Goal: Complete application form: Complete application form

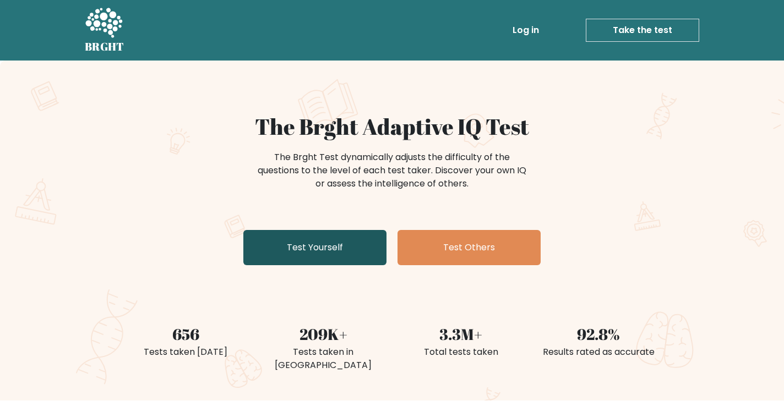
click at [341, 244] on link "Test Yourself" at bounding box center [314, 247] width 143 height 35
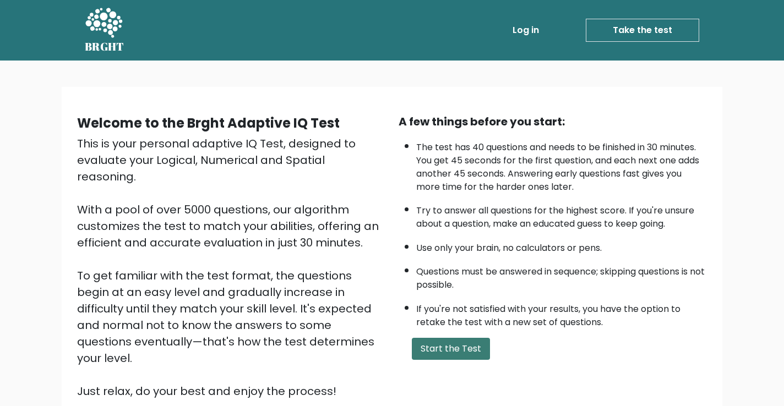
click at [444, 351] on button "Start the Test" at bounding box center [451, 349] width 78 height 22
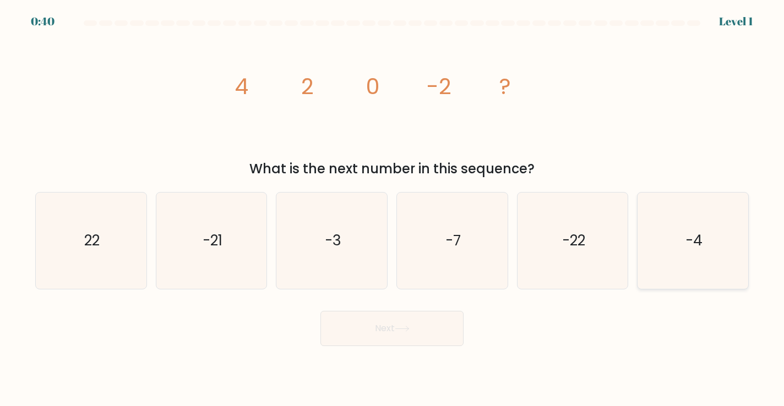
click at [655, 242] on icon "-4" at bounding box center [693, 241] width 96 height 96
click at [393, 209] on input "f. -4" at bounding box center [392, 206] width 1 height 6
radio input "true"
click at [441, 325] on button "Next" at bounding box center [392, 328] width 143 height 35
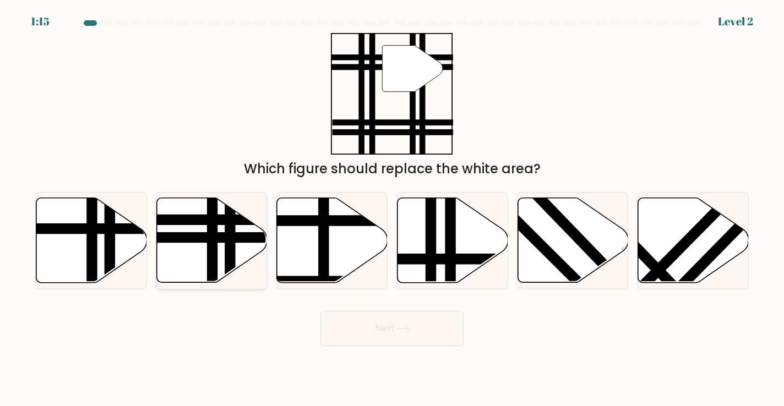
click at [235, 238] on line at bounding box center [174, 238] width 223 height 0
click at [392, 209] on input "b." at bounding box center [392, 206] width 1 height 6
radio input "true"
click at [409, 329] on icon at bounding box center [401, 329] width 13 height 5
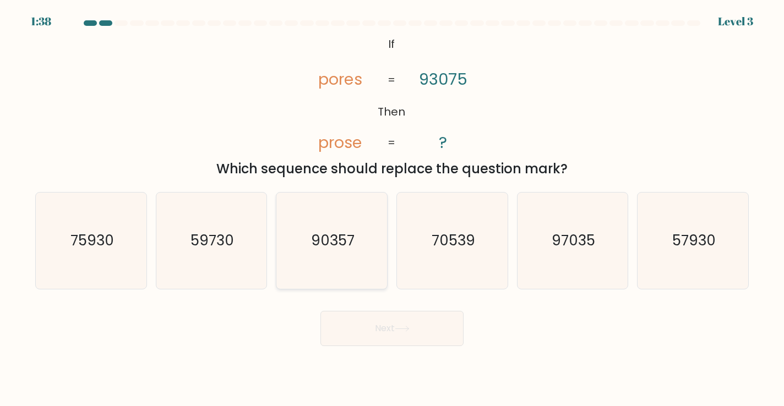
click at [338, 258] on icon "90357" at bounding box center [332, 241] width 96 height 96
click at [392, 209] on input "c. 90357" at bounding box center [392, 206] width 1 height 6
radio input "true"
click at [395, 331] on button "Next" at bounding box center [392, 328] width 143 height 35
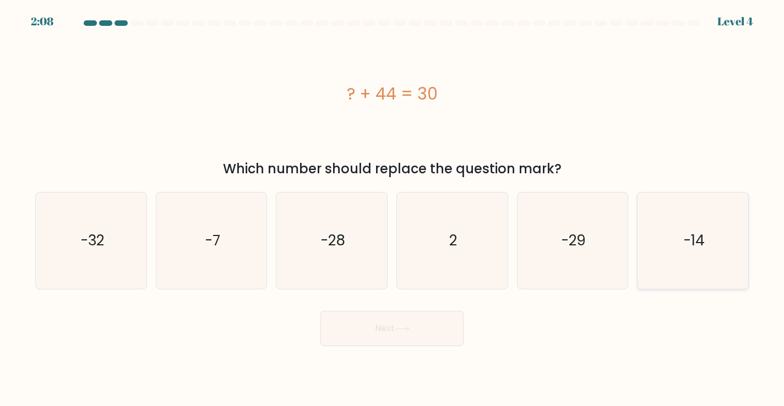
click at [708, 259] on icon "-14" at bounding box center [693, 241] width 96 height 96
click at [393, 209] on input "f. -14" at bounding box center [392, 206] width 1 height 6
radio input "true"
click at [351, 328] on button "Next" at bounding box center [392, 328] width 143 height 35
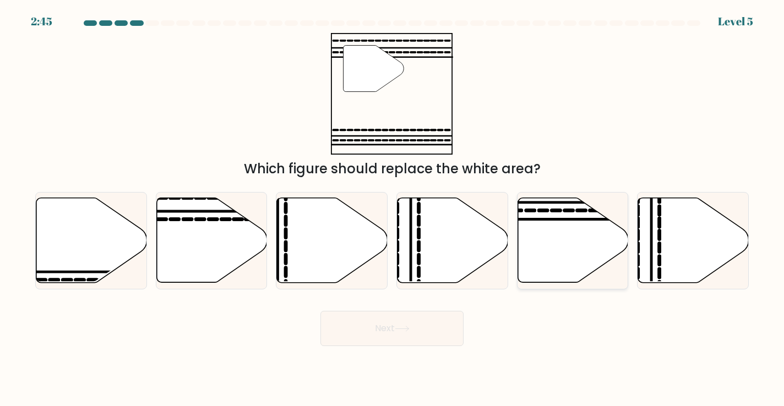
click at [575, 263] on icon at bounding box center [573, 240] width 111 height 85
click at [393, 209] on input "e." at bounding box center [392, 206] width 1 height 6
radio input "true"
click at [410, 328] on icon at bounding box center [402, 329] width 15 height 6
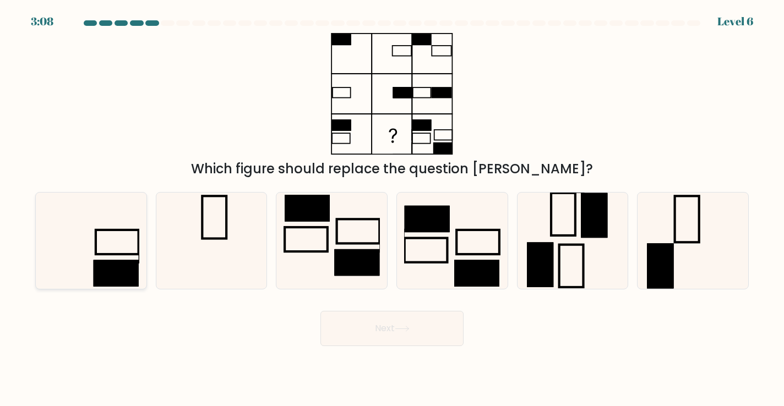
click at [102, 258] on icon at bounding box center [91, 241] width 96 height 96
click at [392, 209] on input "a." at bounding box center [392, 206] width 1 height 6
radio input "true"
click at [419, 331] on button "Next" at bounding box center [392, 328] width 143 height 35
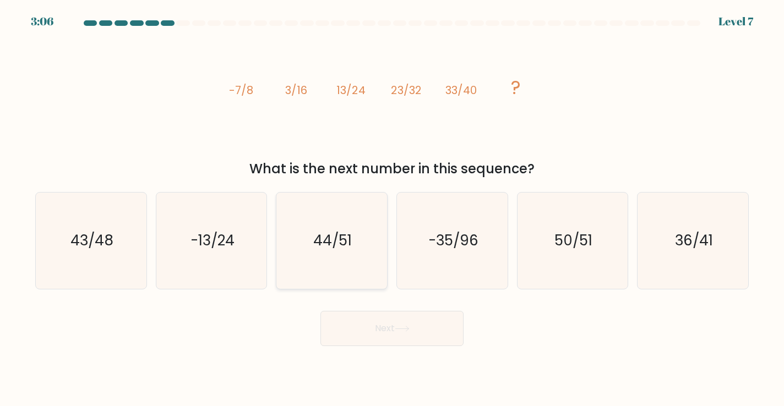
click at [348, 258] on icon "44/51" at bounding box center [332, 241] width 96 height 96
click at [392, 209] on input "c. 44/51" at bounding box center [392, 206] width 1 height 6
radio input "true"
click at [595, 261] on icon "50/51" at bounding box center [573, 241] width 96 height 96
click at [393, 209] on input "e. 50/51" at bounding box center [392, 206] width 1 height 6
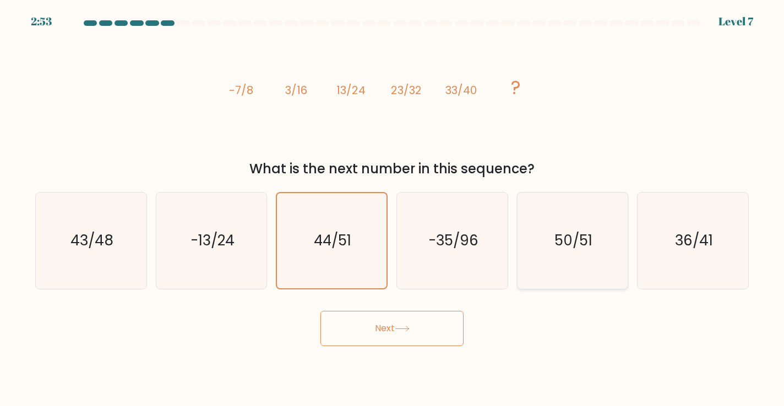
radio input "true"
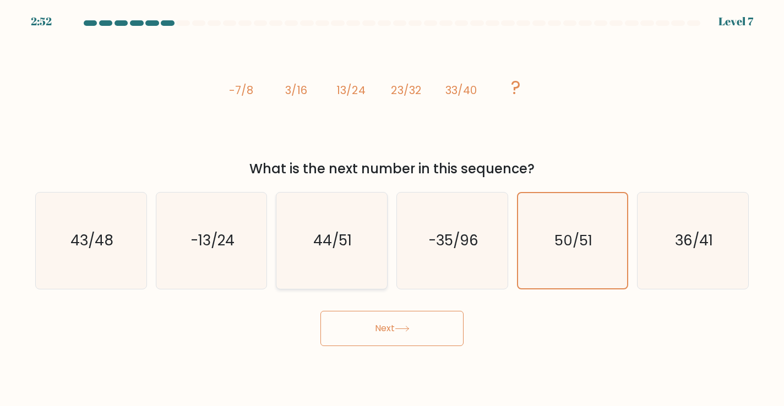
click at [341, 237] on text "44/51" at bounding box center [332, 241] width 39 height 20
click at [392, 209] on input "c. 44/51" at bounding box center [392, 206] width 1 height 6
radio input "true"
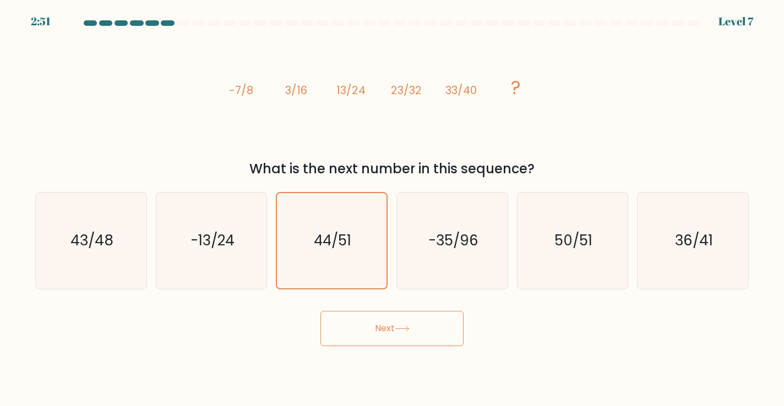
click at [387, 322] on button "Next" at bounding box center [392, 328] width 143 height 35
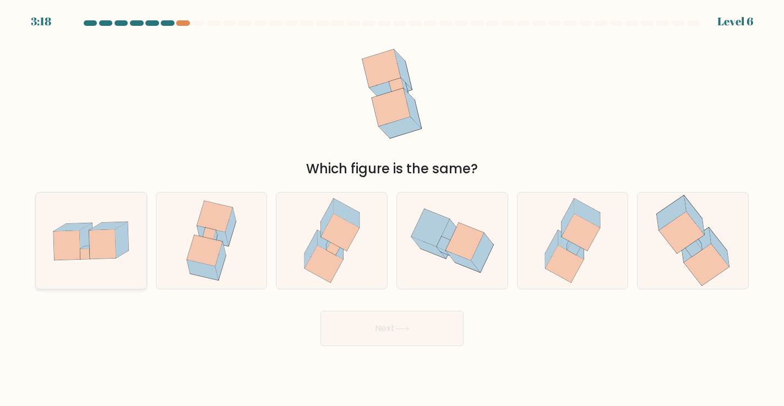
click at [102, 224] on icon at bounding box center [108, 226] width 38 height 8
click at [392, 209] on input "a." at bounding box center [392, 206] width 1 height 6
radio input "true"
click at [420, 345] on button "Next" at bounding box center [392, 328] width 143 height 35
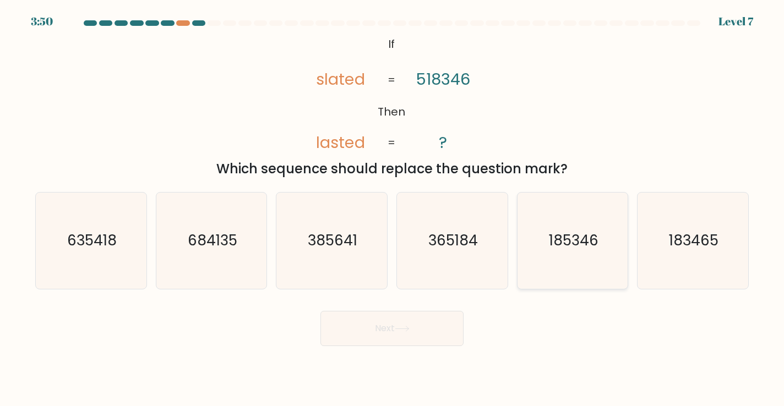
click at [576, 262] on icon "185346" at bounding box center [573, 241] width 96 height 96
click at [393, 209] on input "e. 185346" at bounding box center [392, 206] width 1 height 6
radio input "true"
click at [392, 332] on button "Next" at bounding box center [392, 328] width 143 height 35
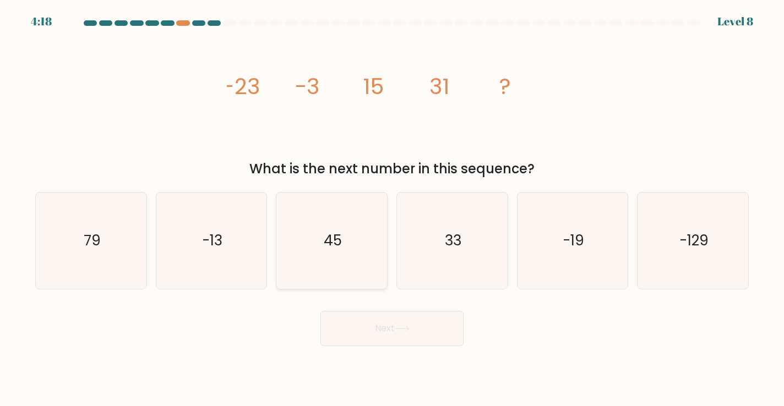
click at [330, 267] on icon "45" at bounding box center [332, 241] width 96 height 96
click at [392, 209] on input "c. 45" at bounding box center [392, 206] width 1 height 6
radio input "true"
click at [386, 317] on button "Next" at bounding box center [392, 328] width 143 height 35
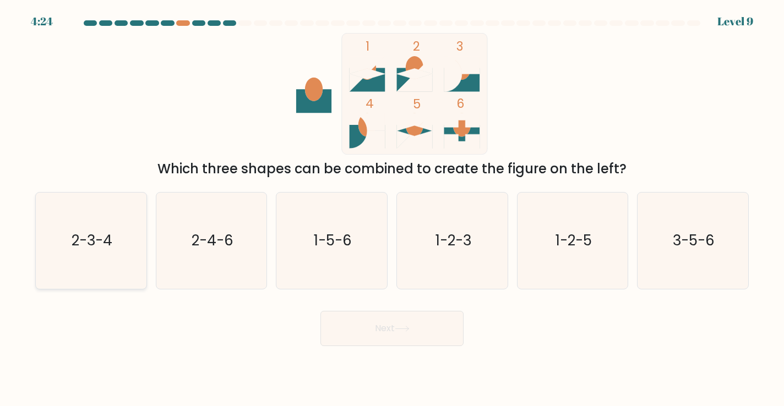
click at [86, 272] on icon "2-3-4" at bounding box center [91, 241] width 96 height 96
click at [392, 209] on input "a. 2-3-4" at bounding box center [392, 206] width 1 height 6
radio input "true"
click at [382, 330] on button "Next" at bounding box center [392, 328] width 143 height 35
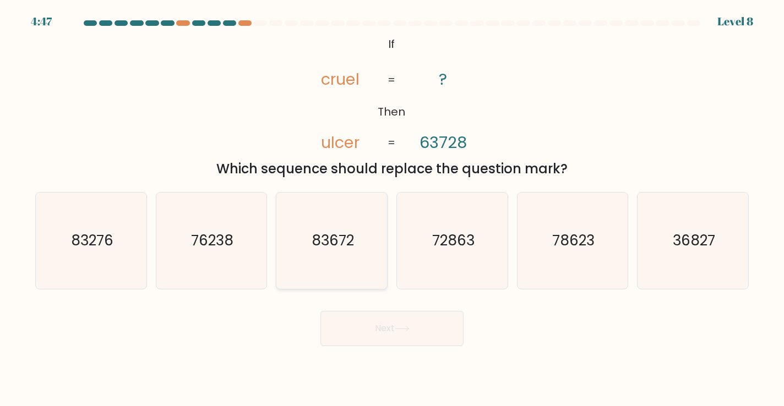
click at [337, 277] on icon "83672" at bounding box center [332, 241] width 96 height 96
click at [392, 209] on input "c. 83672" at bounding box center [392, 206] width 1 height 6
radio input "true"
click at [372, 324] on button "Next" at bounding box center [392, 328] width 143 height 35
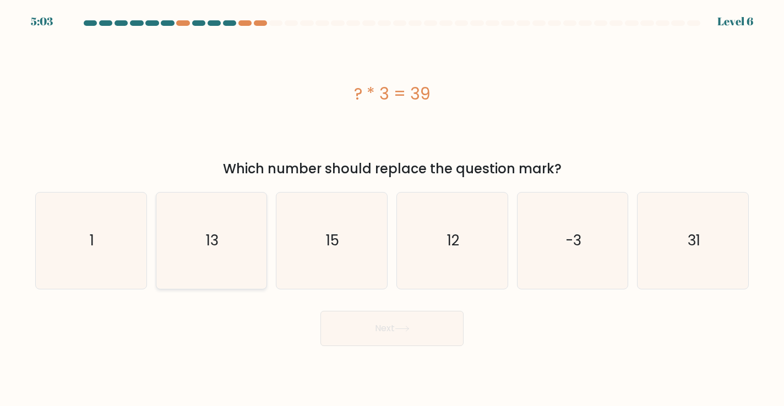
click at [191, 243] on icon "13" at bounding box center [212, 241] width 96 height 96
click at [392, 209] on input "b. 13" at bounding box center [392, 206] width 1 height 6
radio input "true"
click at [360, 341] on button "Next" at bounding box center [392, 328] width 143 height 35
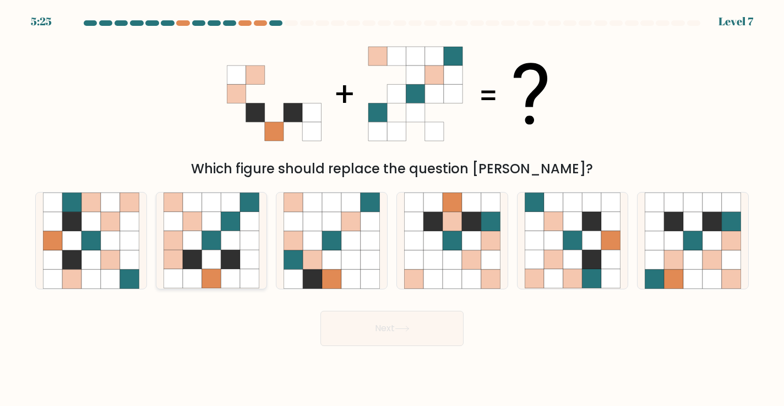
click at [242, 246] on icon at bounding box center [249, 240] width 19 height 19
click at [392, 209] on input "b." at bounding box center [392, 206] width 1 height 6
radio input "true"
click at [367, 338] on button "Next" at bounding box center [392, 328] width 143 height 35
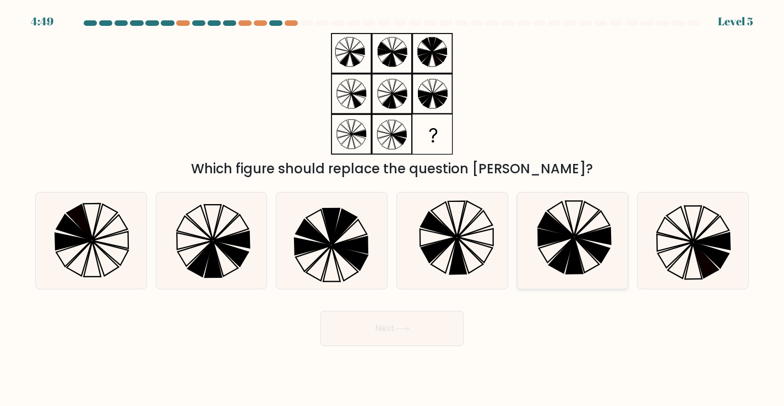
click at [564, 263] on icon at bounding box center [561, 255] width 25 height 35
click at [393, 209] on input "e." at bounding box center [392, 206] width 1 height 6
radio input "true"
click at [409, 332] on icon at bounding box center [402, 329] width 15 height 6
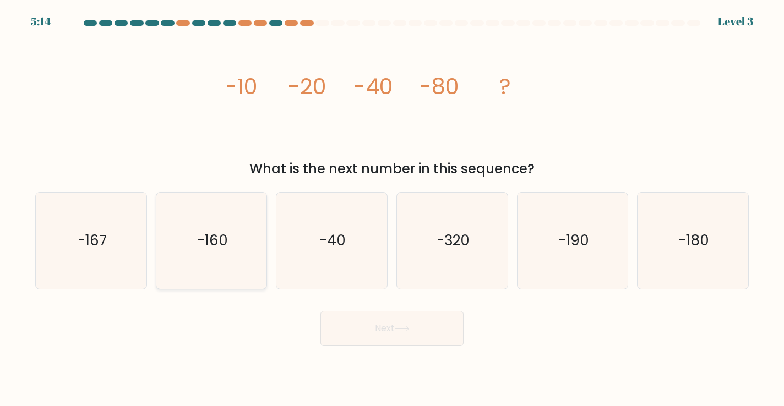
click at [204, 251] on text "-160" at bounding box center [212, 241] width 31 height 20
click at [392, 209] on input "b. -160" at bounding box center [392, 206] width 1 height 6
radio input "true"
click at [353, 326] on button "Next" at bounding box center [392, 328] width 143 height 35
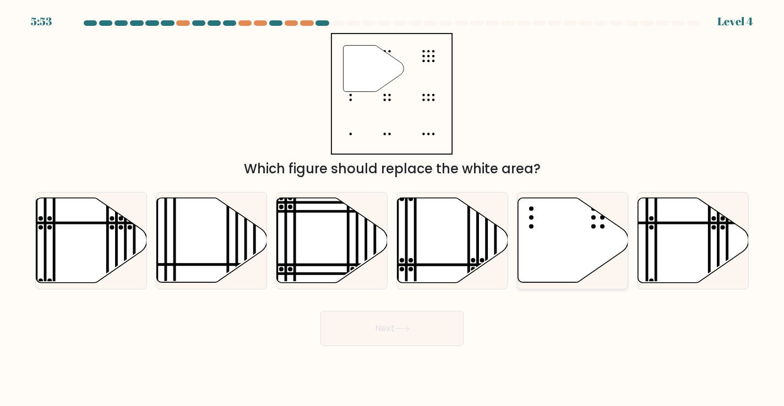
click at [574, 250] on icon at bounding box center [573, 240] width 111 height 85
click at [393, 209] on input "e." at bounding box center [392, 206] width 1 height 6
radio input "true"
click at [432, 326] on button "Next" at bounding box center [392, 328] width 143 height 35
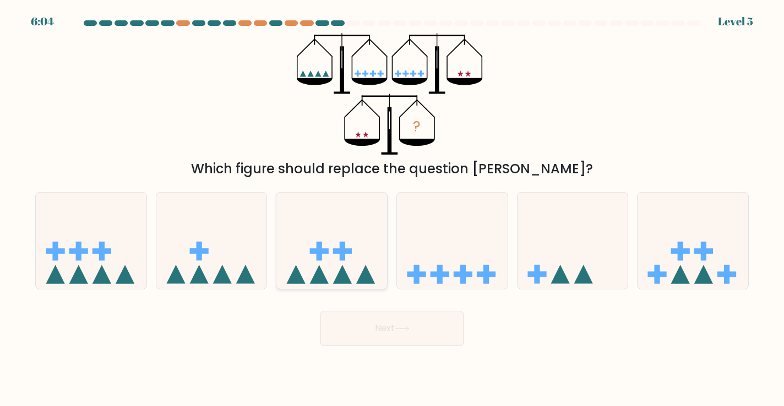
click at [353, 275] on icon at bounding box center [331, 241] width 111 height 91
click at [392, 209] on input "c." at bounding box center [392, 206] width 1 height 6
radio input "true"
click at [391, 334] on button "Next" at bounding box center [392, 328] width 143 height 35
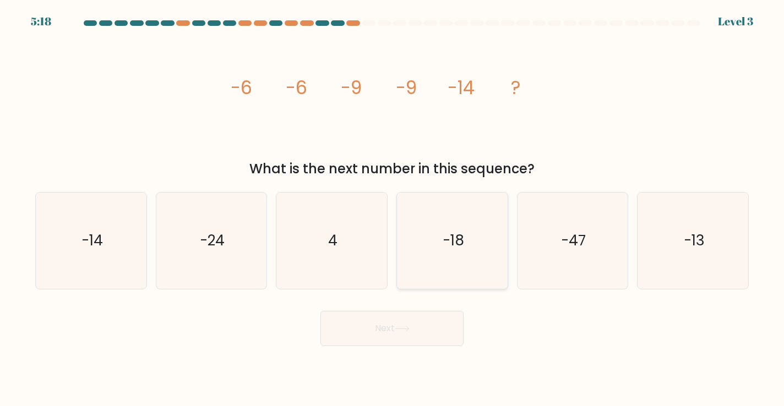
click at [441, 245] on icon "-18" at bounding box center [452, 241] width 96 height 96
click at [393, 209] on input "d. -18" at bounding box center [392, 206] width 1 height 6
radio input "true"
click at [406, 339] on button "Next" at bounding box center [392, 328] width 143 height 35
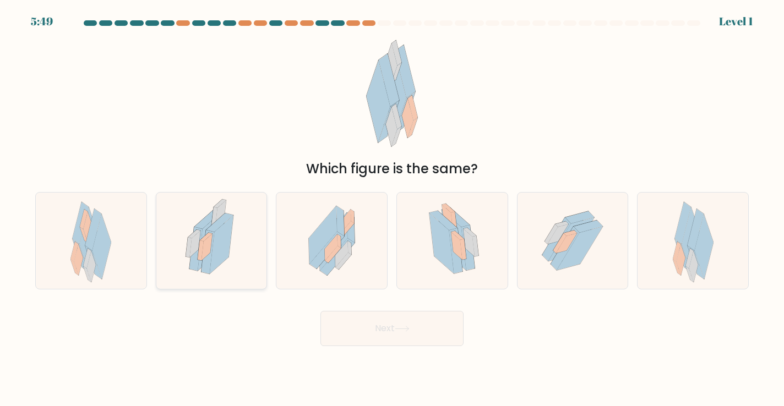
click at [237, 262] on icon at bounding box center [211, 241] width 66 height 96
click at [392, 209] on input "b." at bounding box center [392, 206] width 1 height 6
radio input "true"
click at [426, 337] on button "Next" at bounding box center [392, 328] width 143 height 35
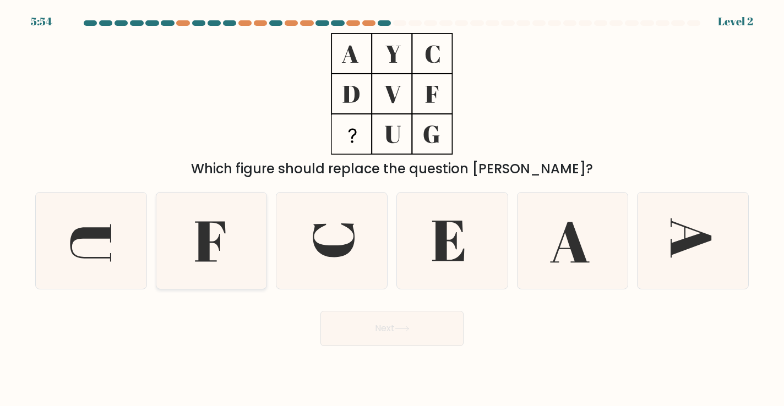
click at [212, 229] on icon at bounding box center [212, 241] width 96 height 96
click at [392, 209] on input "b." at bounding box center [392, 206] width 1 height 6
radio input "true"
click at [409, 329] on icon at bounding box center [401, 329] width 13 height 5
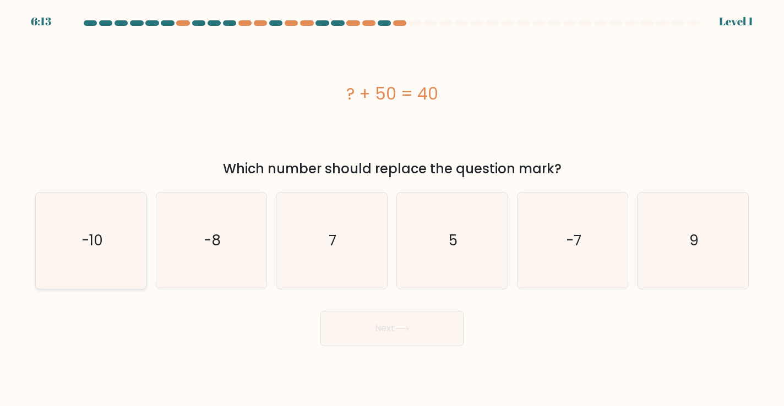
click at [102, 237] on text "-10" at bounding box center [92, 241] width 21 height 20
click at [392, 209] on input "a. -10" at bounding box center [392, 206] width 1 height 6
radio input "true"
click at [359, 328] on button "Next" at bounding box center [392, 328] width 143 height 35
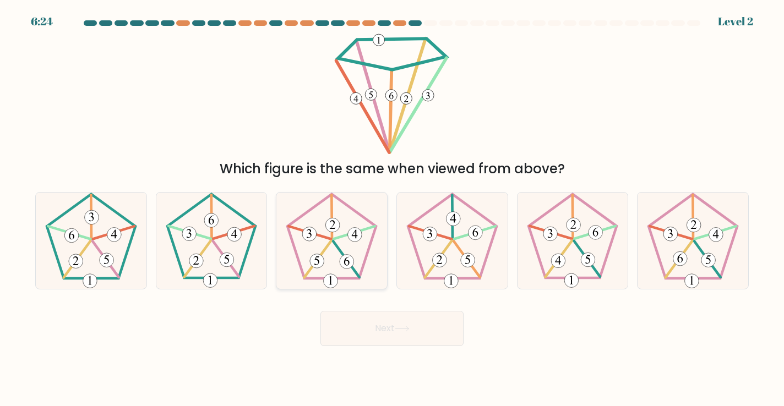
click at [335, 231] on 524 at bounding box center [333, 226] width 14 height 14
click at [392, 209] on input "c." at bounding box center [392, 206] width 1 height 6
radio input "true"
click at [386, 329] on button "Next" at bounding box center [392, 328] width 143 height 35
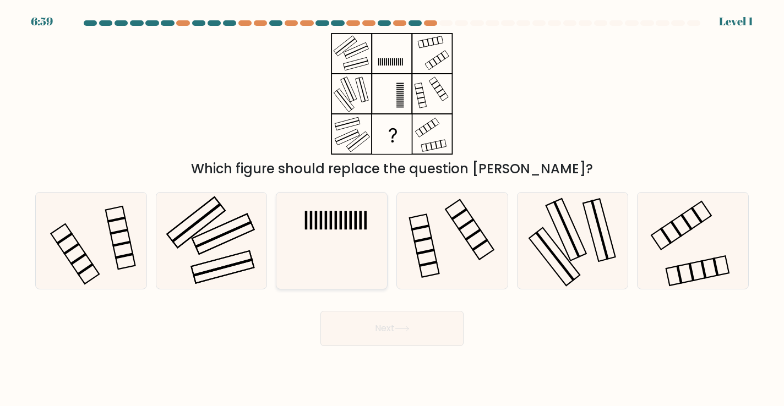
click at [355, 242] on icon at bounding box center [332, 241] width 96 height 96
click at [392, 209] on input "c." at bounding box center [392, 206] width 1 height 6
radio input "true"
click at [387, 333] on button "Next" at bounding box center [392, 328] width 143 height 35
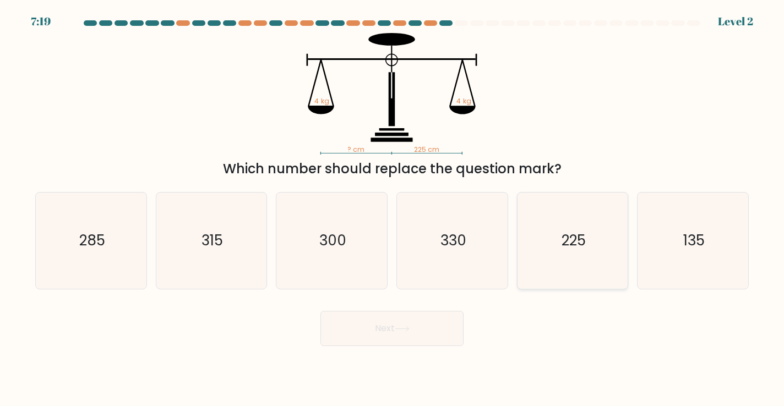
click at [547, 266] on icon "225" at bounding box center [573, 241] width 96 height 96
click at [393, 209] on input "e. 225" at bounding box center [392, 206] width 1 height 6
radio input "true"
click at [427, 323] on button "Next" at bounding box center [392, 328] width 143 height 35
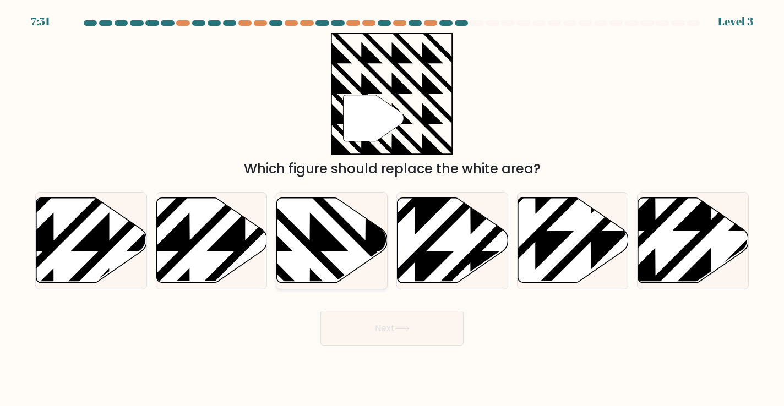
click at [331, 258] on icon at bounding box center [332, 240] width 111 height 85
click at [392, 209] on input "c." at bounding box center [392, 206] width 1 height 6
radio input "true"
click at [380, 335] on button "Next" at bounding box center [392, 328] width 143 height 35
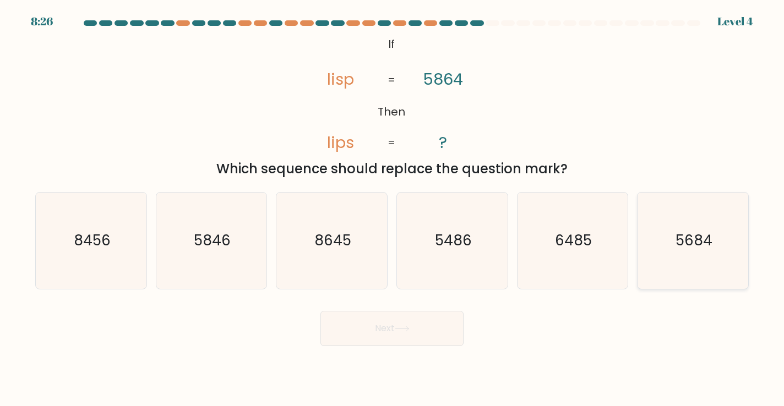
click at [667, 276] on icon "5684" at bounding box center [693, 241] width 96 height 96
click at [393, 209] on input "f. 5684" at bounding box center [392, 206] width 1 height 6
radio input "true"
click at [383, 335] on button "Next" at bounding box center [392, 328] width 143 height 35
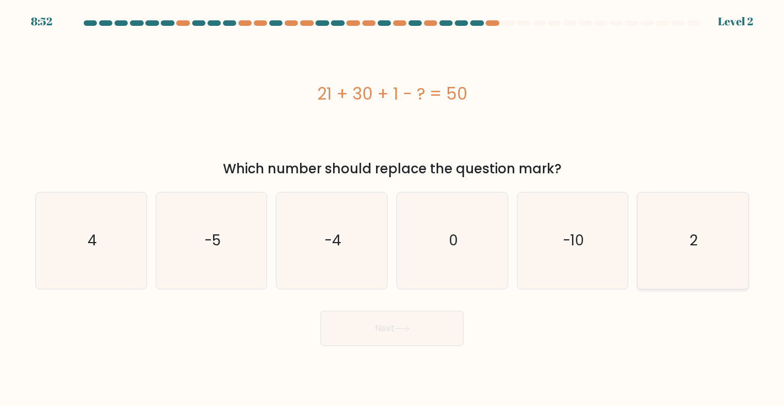
click at [725, 232] on icon "2" at bounding box center [693, 241] width 96 height 96
click at [393, 209] on input "f. 2" at bounding box center [392, 206] width 1 height 6
radio input "true"
click at [438, 329] on button "Next" at bounding box center [392, 328] width 143 height 35
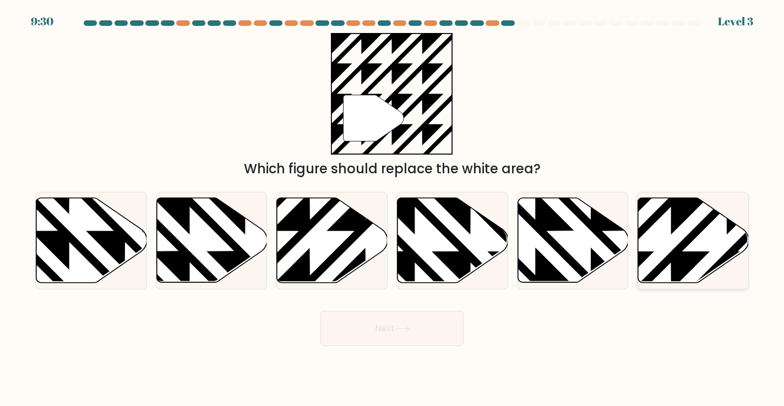
click at [688, 270] on icon at bounding box center [727, 196] width 223 height 223
click at [393, 209] on input "f." at bounding box center [392, 206] width 1 height 6
radio input "true"
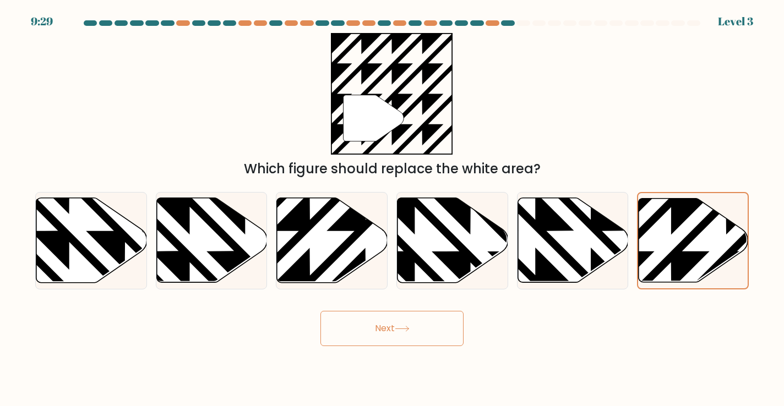
click at [389, 322] on button "Next" at bounding box center [392, 328] width 143 height 35
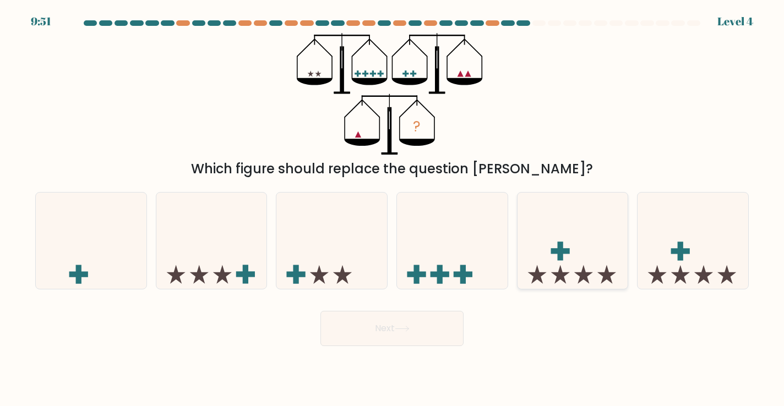
click at [594, 255] on icon at bounding box center [573, 241] width 111 height 91
click at [393, 209] on input "e." at bounding box center [392, 206] width 1 height 6
radio input "true"
click at [415, 329] on button "Next" at bounding box center [392, 328] width 143 height 35
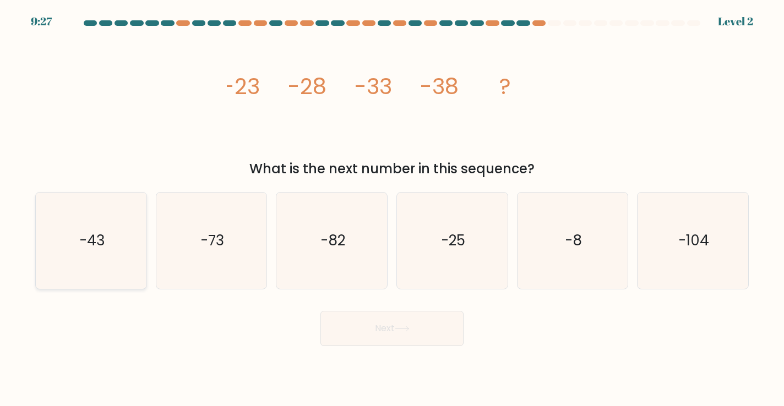
click at [85, 260] on icon "-43" at bounding box center [91, 241] width 96 height 96
click at [392, 209] on input "a. -43" at bounding box center [392, 206] width 1 height 6
radio input "true"
click at [375, 332] on button "Next" at bounding box center [392, 328] width 143 height 35
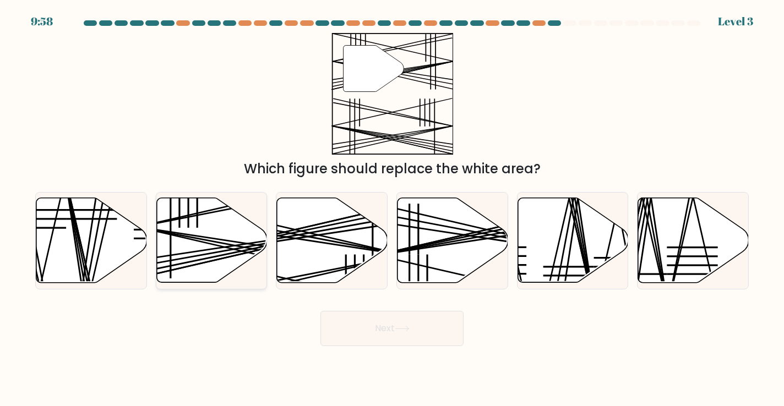
click at [213, 236] on icon at bounding box center [211, 240] width 111 height 85
click at [392, 209] on input "b." at bounding box center [392, 206] width 1 height 6
radio input "true"
click at [415, 328] on button "Next" at bounding box center [392, 328] width 143 height 35
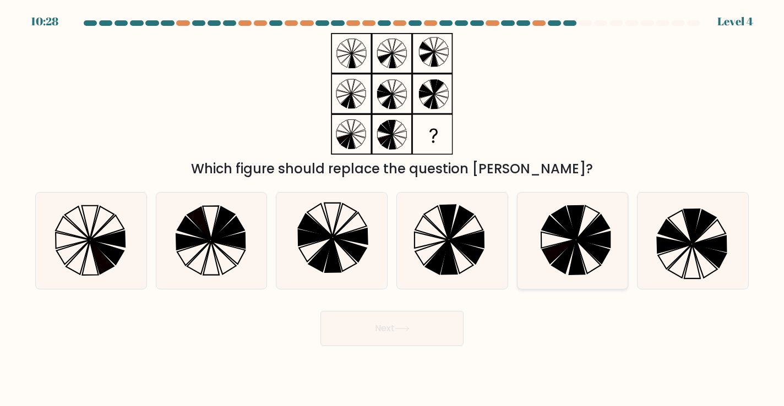
click at [576, 251] on icon at bounding box center [578, 258] width 16 height 34
click at [393, 209] on input "e." at bounding box center [392, 206] width 1 height 6
radio input "true"
click at [589, 254] on icon at bounding box center [589, 257] width 24 height 33
click at [393, 209] on input "e." at bounding box center [392, 206] width 1 height 6
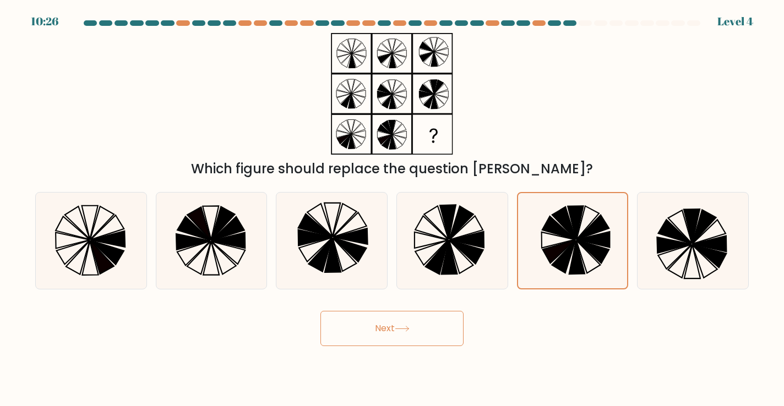
click at [422, 323] on button "Next" at bounding box center [392, 328] width 143 height 35
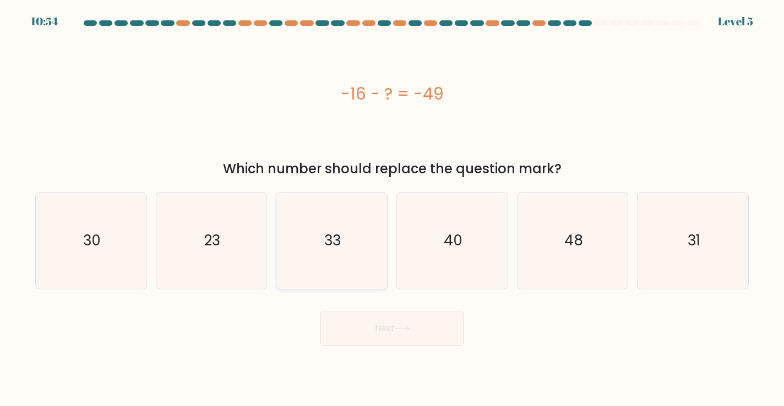
click at [339, 257] on icon "33" at bounding box center [332, 241] width 96 height 96
click at [392, 209] on input "c. 33" at bounding box center [392, 206] width 1 height 6
radio input "true"
click at [364, 322] on button "Next" at bounding box center [392, 328] width 143 height 35
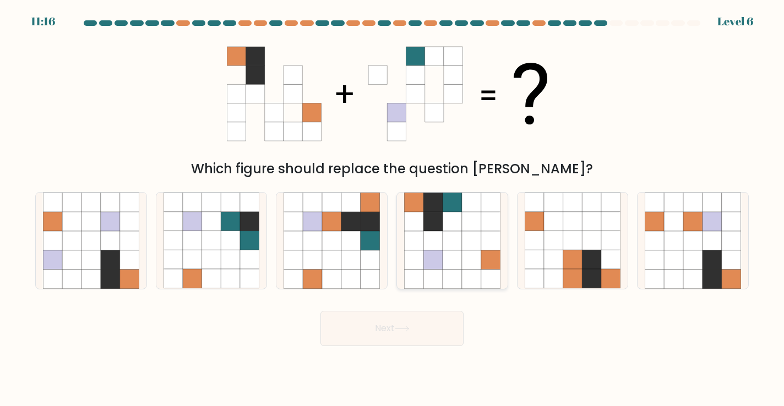
click at [446, 234] on icon at bounding box center [452, 240] width 19 height 19
click at [393, 209] on input "d." at bounding box center [392, 206] width 1 height 6
radio input "true"
click at [393, 328] on button "Next" at bounding box center [392, 328] width 143 height 35
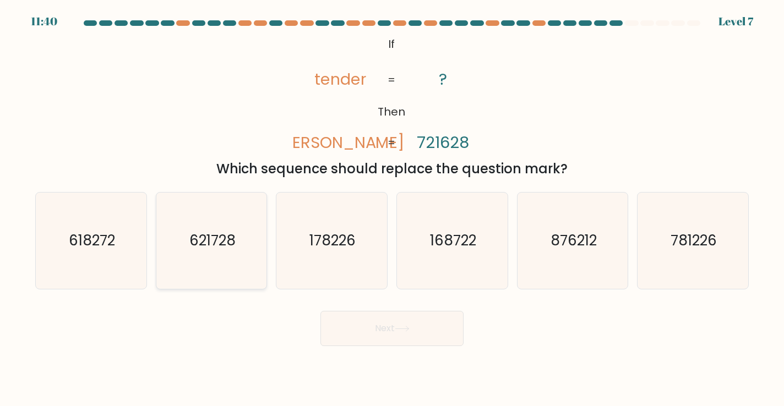
click at [221, 273] on icon "621728" at bounding box center [212, 241] width 96 height 96
click at [392, 209] on input "b. 621728" at bounding box center [392, 206] width 1 height 6
radio input "true"
click at [368, 319] on button "Next" at bounding box center [392, 328] width 143 height 35
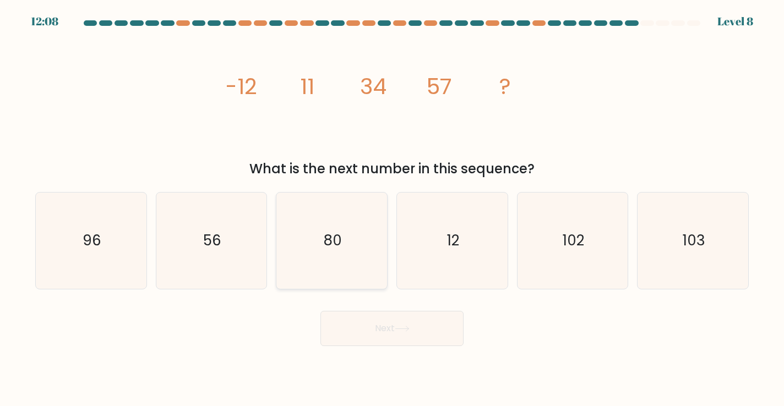
click at [356, 263] on icon "80" at bounding box center [332, 241] width 96 height 96
click at [392, 209] on input "c. 80" at bounding box center [392, 206] width 1 height 6
radio input "true"
click at [373, 313] on button "Next" at bounding box center [392, 328] width 143 height 35
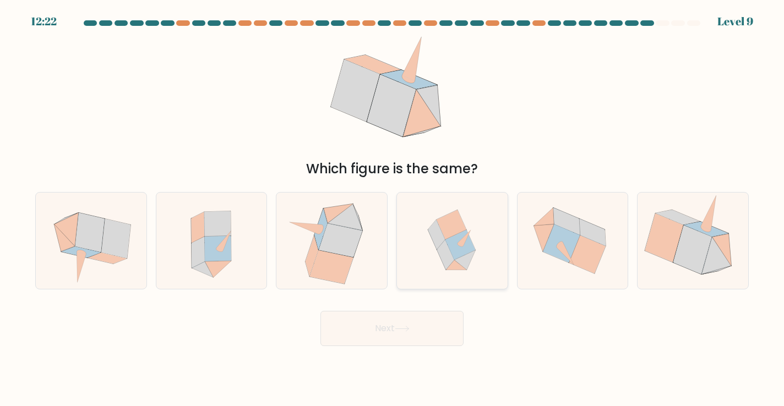
click at [444, 251] on icon at bounding box center [445, 255] width 17 height 30
click at [393, 209] on input "d." at bounding box center [392, 206] width 1 height 6
radio input "true"
click at [437, 319] on button "Next" at bounding box center [392, 328] width 143 height 35
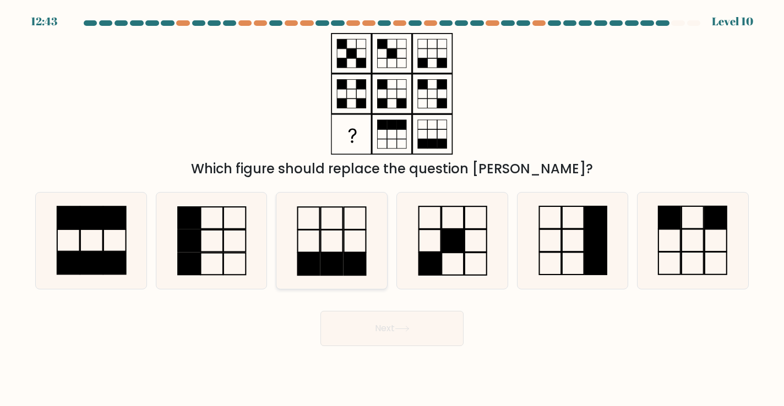
click at [332, 258] on rect at bounding box center [332, 264] width 22 height 23
click at [392, 209] on input "c." at bounding box center [392, 206] width 1 height 6
radio input "true"
click at [403, 334] on button "Next" at bounding box center [392, 328] width 143 height 35
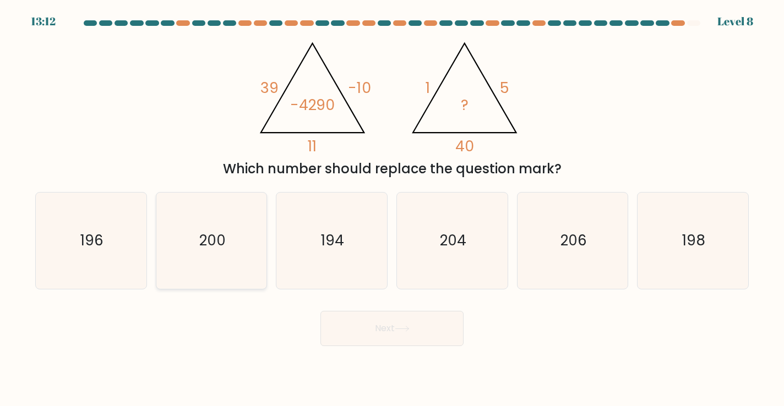
click at [210, 273] on icon "200" at bounding box center [212, 241] width 96 height 96
click at [392, 209] on input "b. 200" at bounding box center [392, 206] width 1 height 6
radio input "true"
click at [367, 345] on button "Next" at bounding box center [392, 328] width 143 height 35
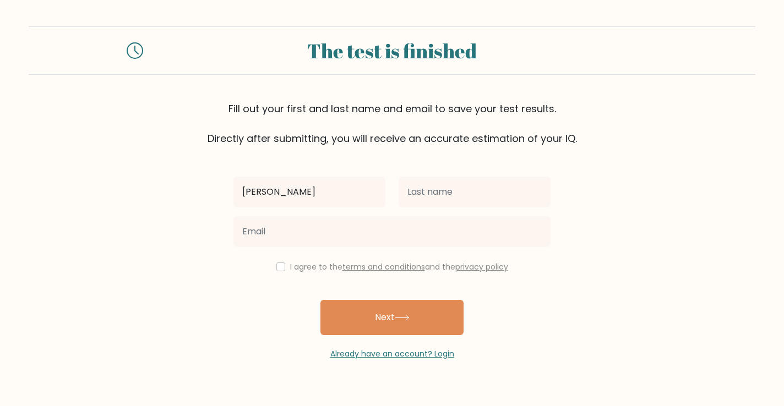
type input "[PERSON_NAME]"
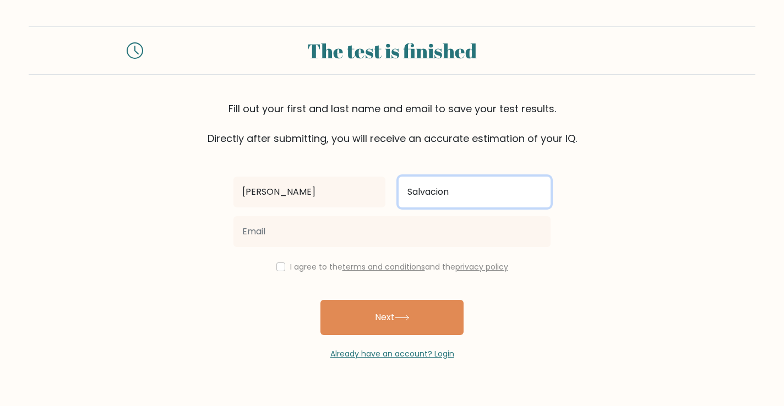
type input "Salvacion"
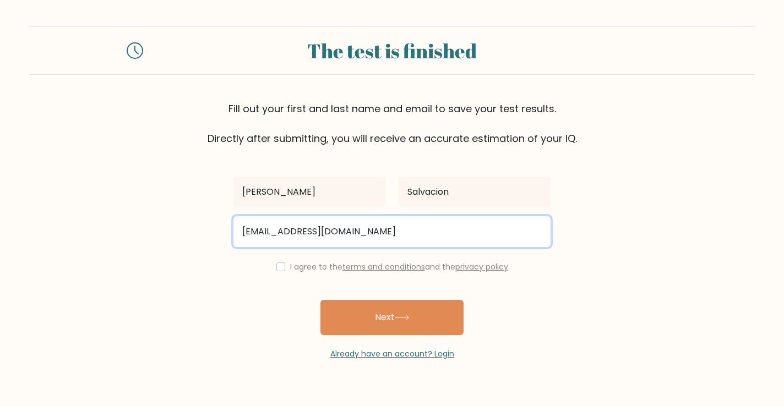
type input "realsoles.kds@gmail.com"
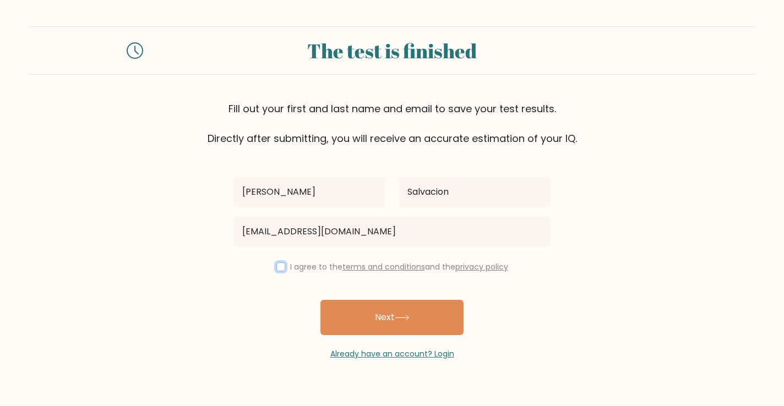
click at [276, 270] on input "checkbox" at bounding box center [280, 267] width 9 height 9
checkbox input "true"
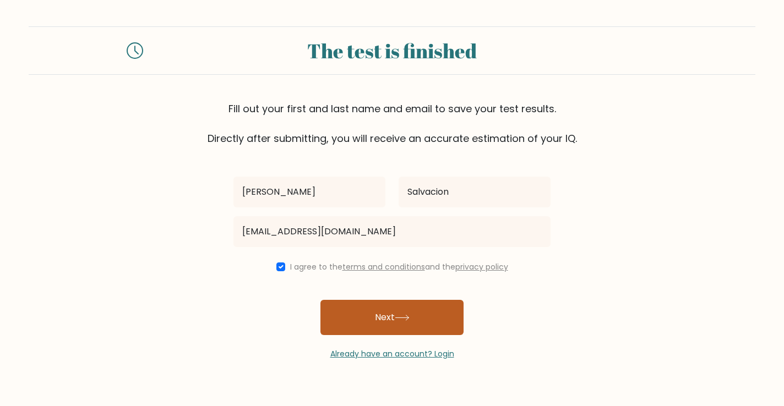
click at [402, 316] on icon at bounding box center [402, 318] width 15 height 6
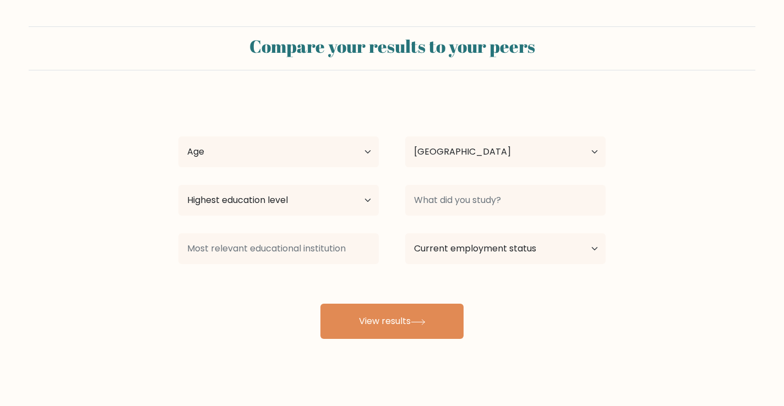
select select "PH"
click at [361, 155] on select "Age Under 18 years old 18-24 years old 25-34 years old 35-44 years old 45-54 ye…" at bounding box center [278, 152] width 200 height 31
select select "35_44"
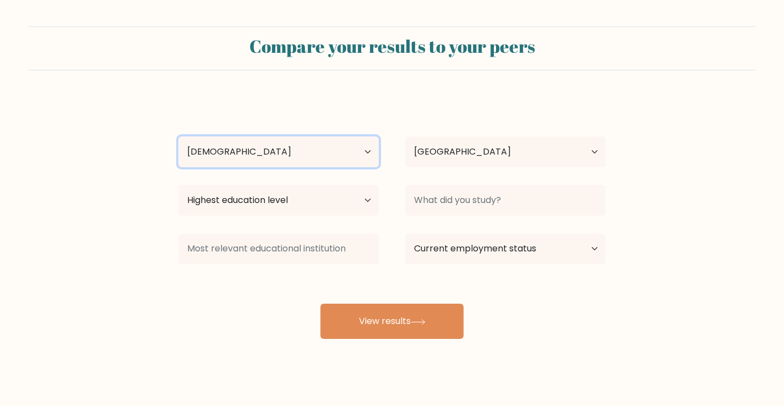
click at [178, 137] on select "Age Under 18 years old 18-24 years old 25-34 years old 35-44 years old 45-54 ye…" at bounding box center [278, 152] width 200 height 31
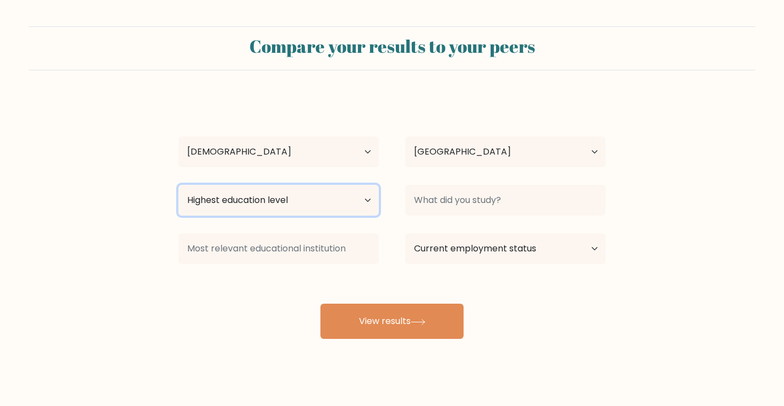
click at [360, 199] on select "Highest education level No schooling Primary Lower Secondary Upper Secondary Oc…" at bounding box center [278, 200] width 200 height 31
select select "bachelors_degree"
click at [178, 185] on select "Highest education level No schooling Primary Lower Secondary Upper Secondary Oc…" at bounding box center [278, 200] width 200 height 31
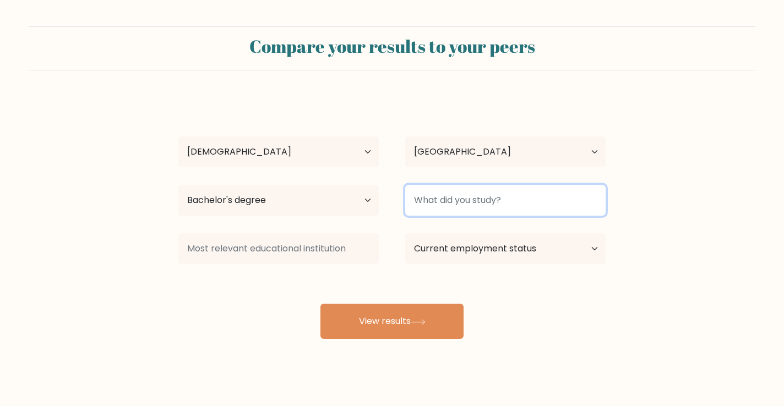
click at [495, 207] on input at bounding box center [505, 200] width 200 height 31
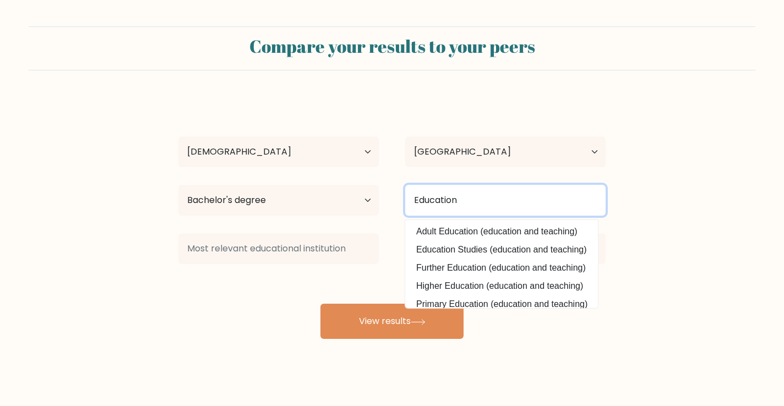
type input "Education"
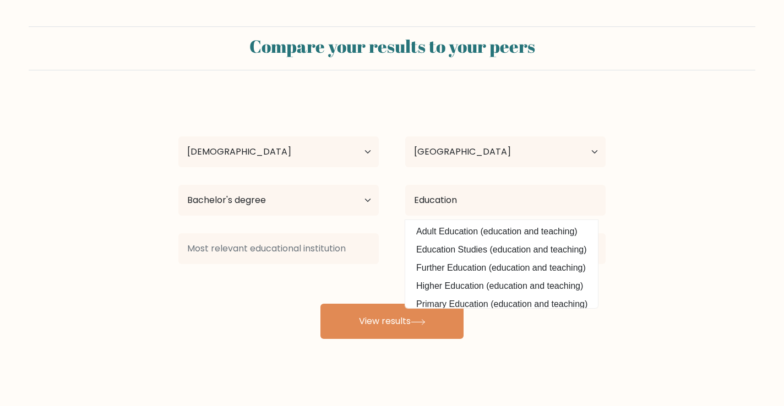
click at [267, 285] on div "Klayko Salvacion Age Under 18 years old 18-24 years old 25-34 years old 35-44 y…" at bounding box center [392, 218] width 441 height 242
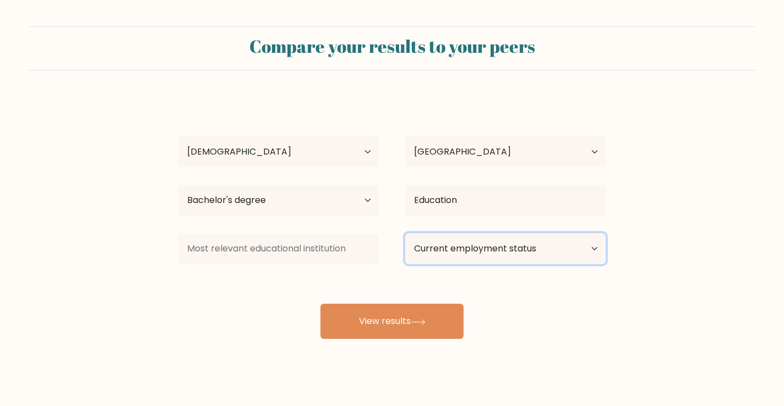
click at [469, 257] on select "Current employment status Employed Student Retired Other / prefer not to answer" at bounding box center [505, 249] width 200 height 31
select select "other"
click at [405, 234] on select "Current employment status Employed Student Retired Other / prefer not to answer" at bounding box center [505, 249] width 200 height 31
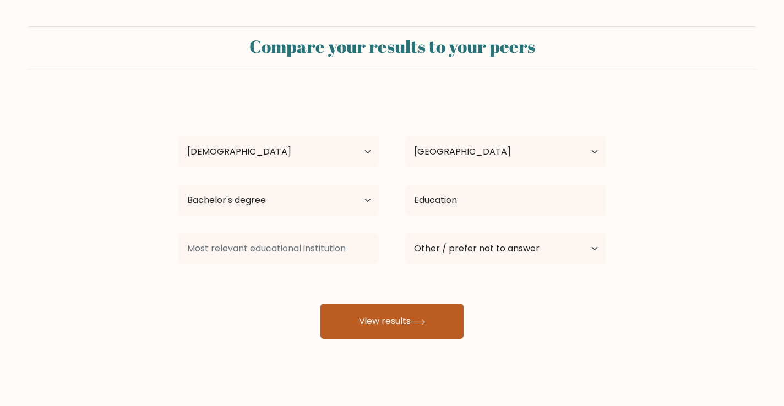
click at [420, 333] on button "View results" at bounding box center [392, 321] width 143 height 35
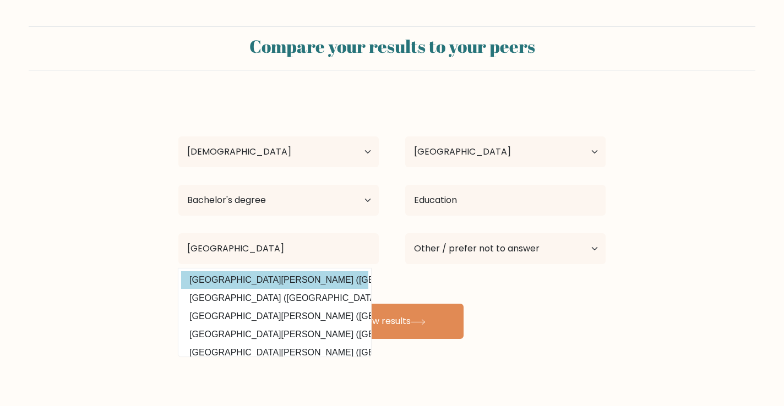
click at [270, 276] on option "University of Santo Tomas (Philippines)" at bounding box center [274, 281] width 187 height 18
type input "[GEOGRAPHIC_DATA][PERSON_NAME]"
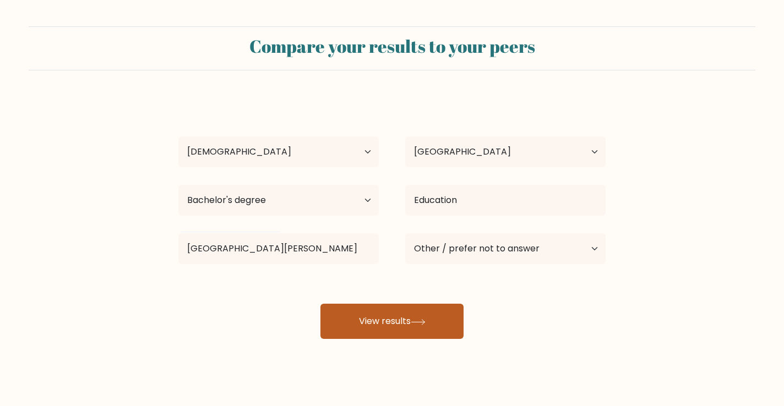
click at [399, 315] on button "View results" at bounding box center [392, 321] width 143 height 35
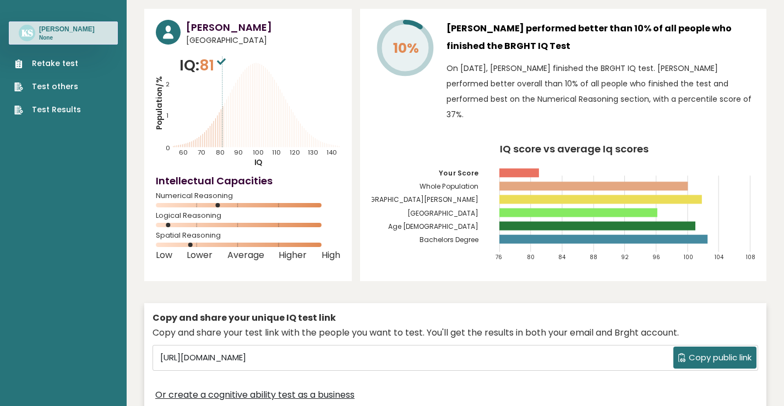
scroll to position [36, 0]
